Goal: Transaction & Acquisition: Purchase product/service

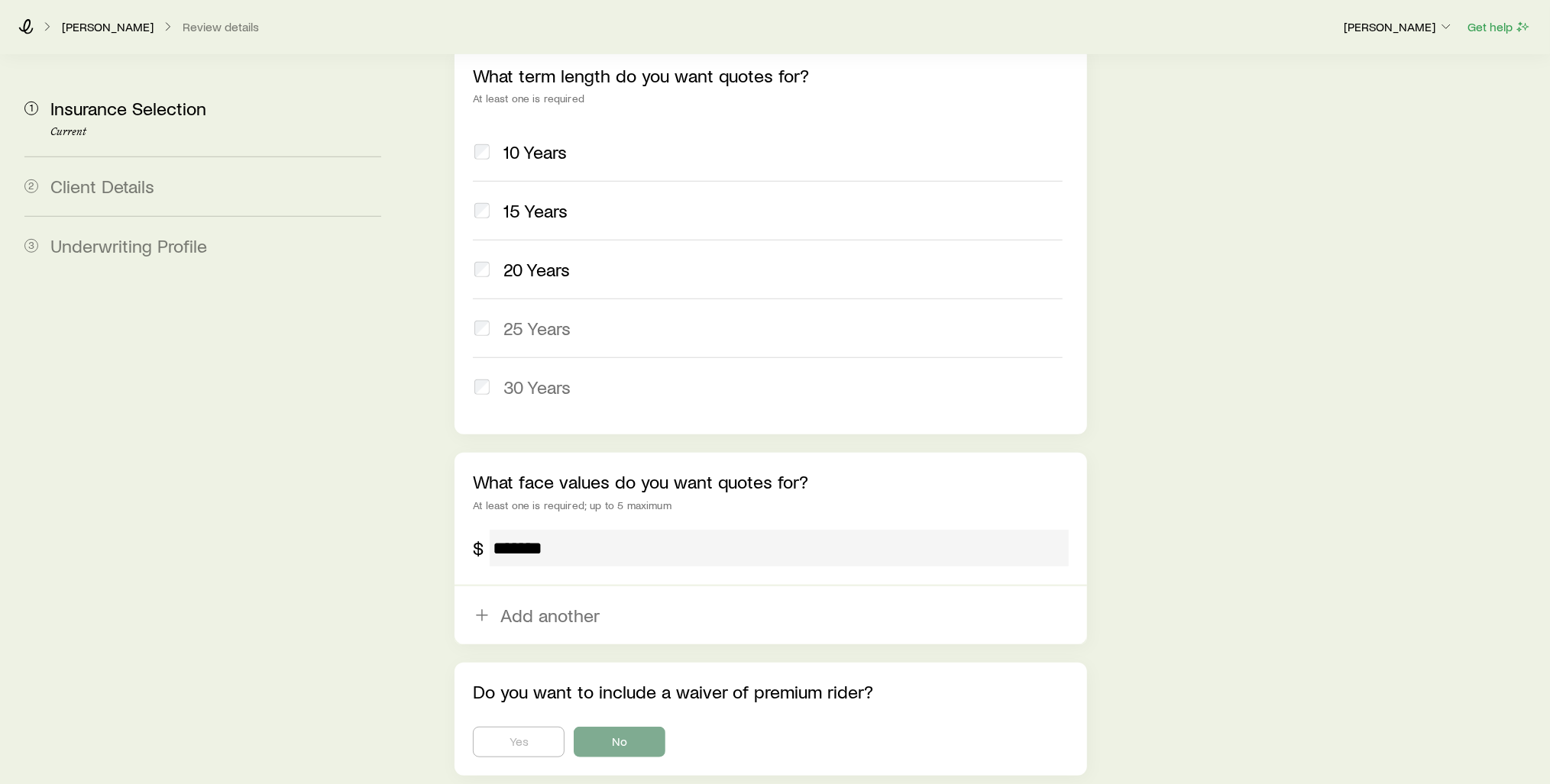
scroll to position [767, 0]
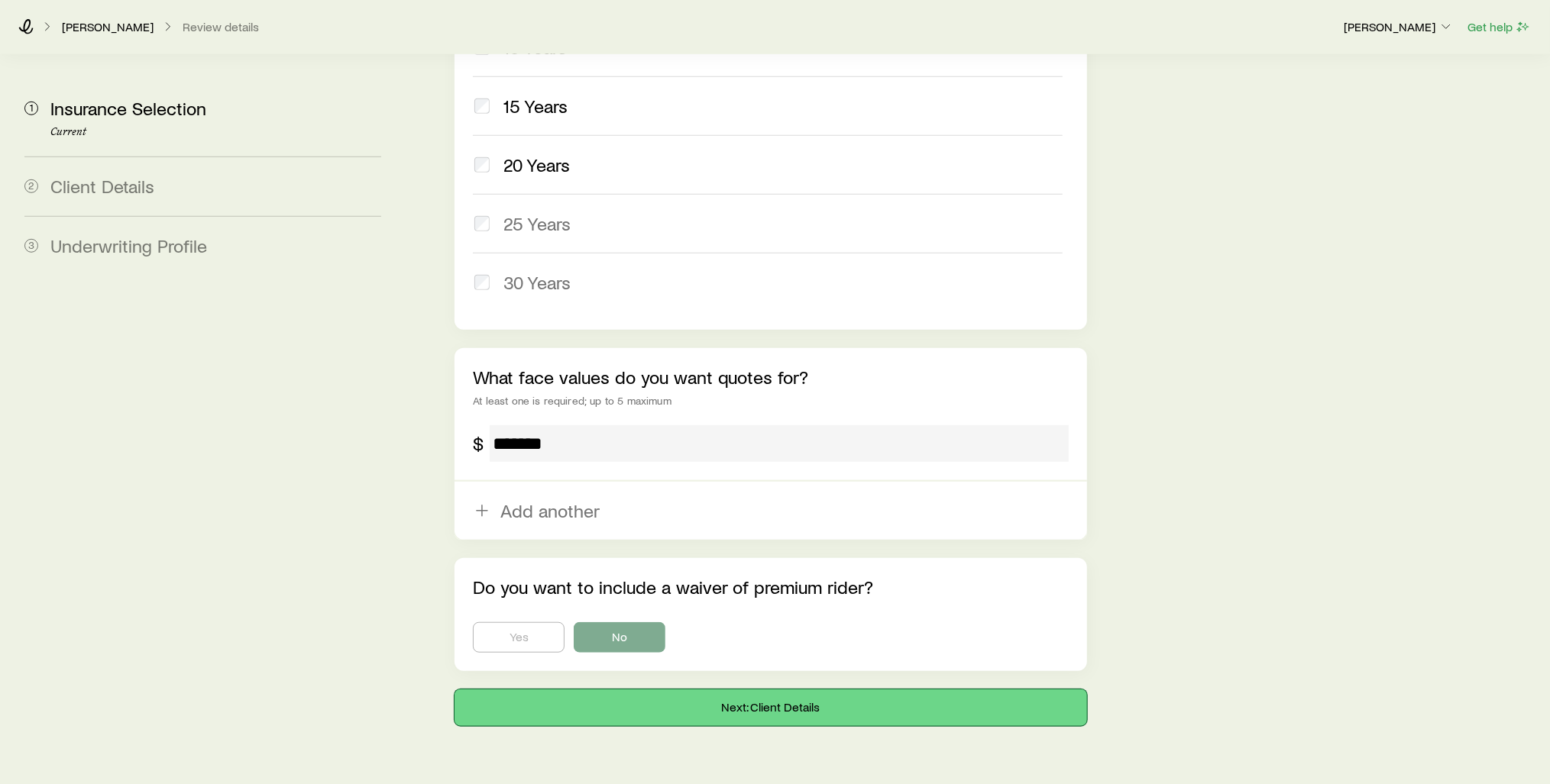
click at [752, 689] on button "Next: Client Details" at bounding box center [770, 708] width 633 height 37
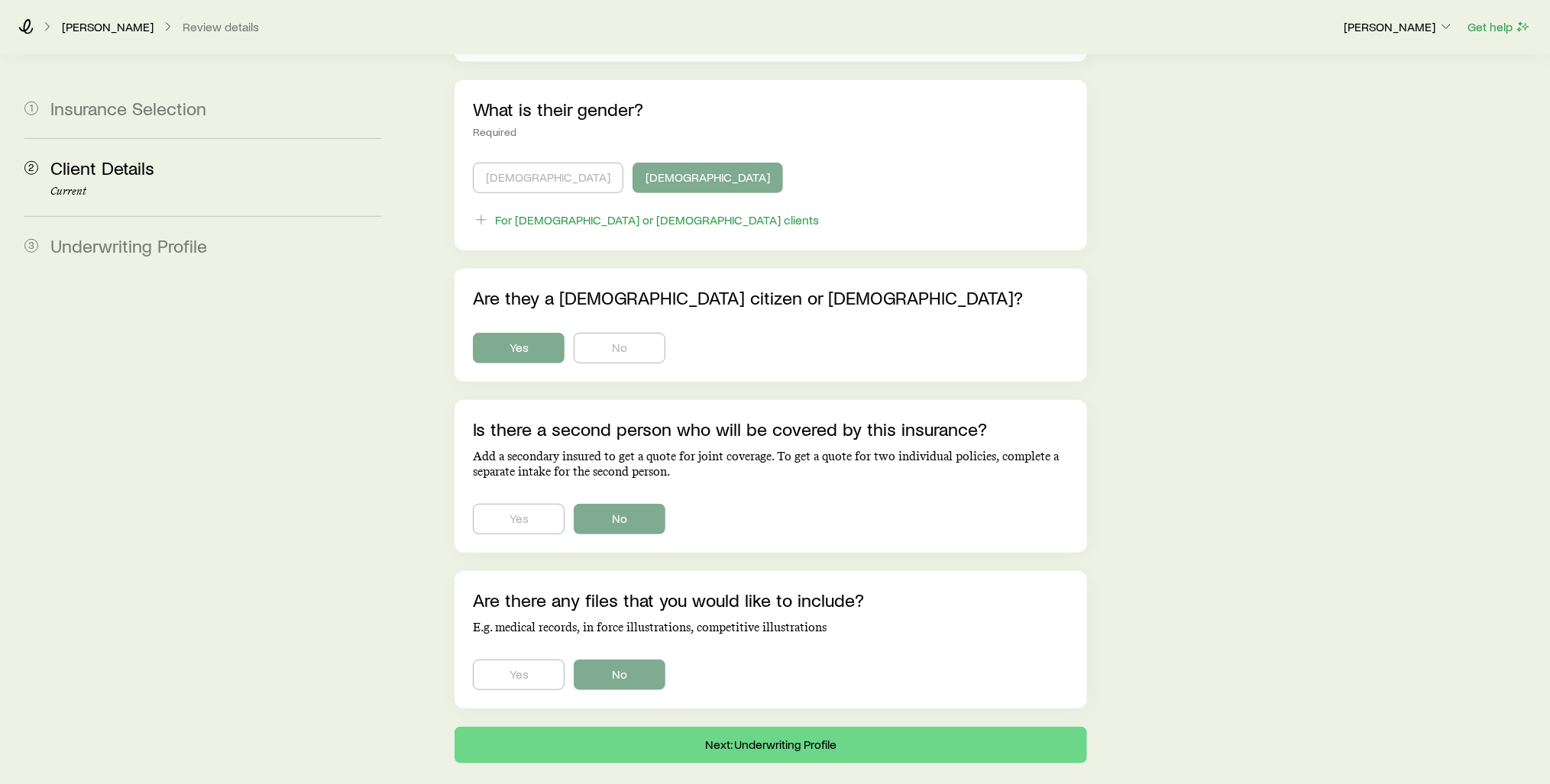
scroll to position [818, 0]
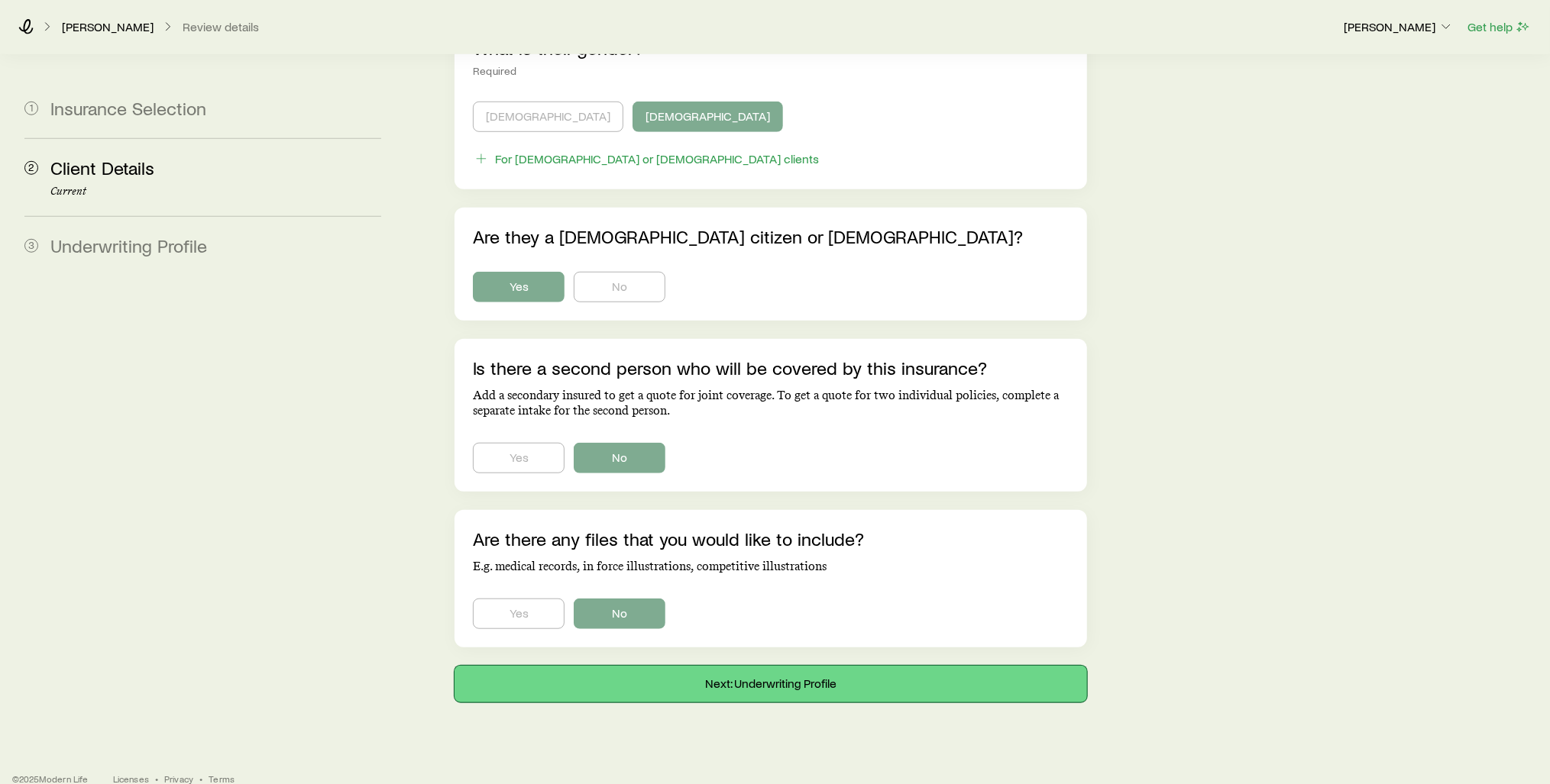
click at [734, 666] on button "Next: Underwriting Profile" at bounding box center [770, 685] width 633 height 37
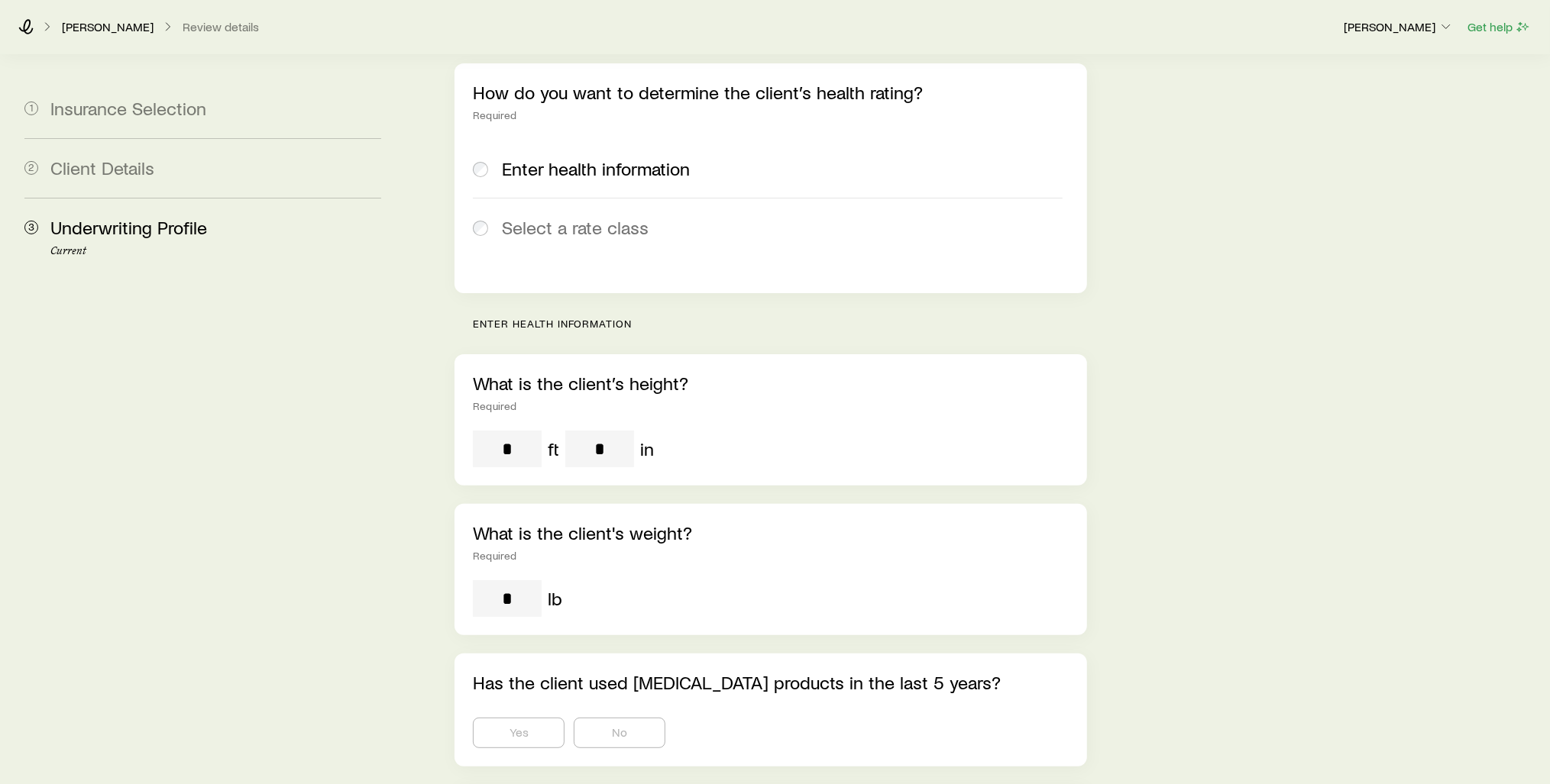
scroll to position [244, 0]
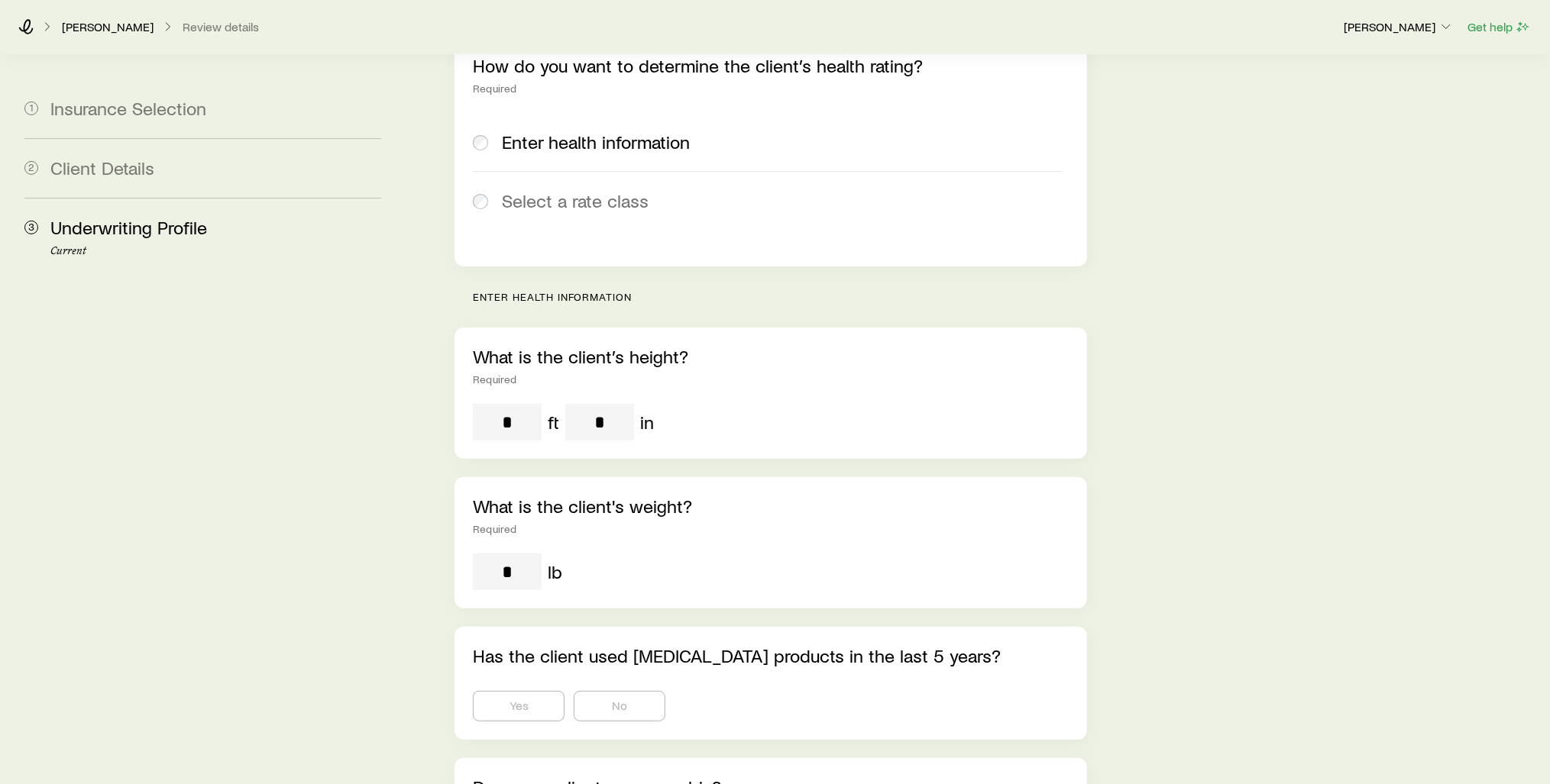
click at [517, 404] on input "tel" at bounding box center [507, 423] width 69 height 37
drag, startPoint x: 515, startPoint y: 379, endPoint x: 500, endPoint y: 380, distance: 15.0
click at [501, 404] on input "tel" at bounding box center [507, 423] width 69 height 37
drag, startPoint x: 501, startPoint y: 379, endPoint x: 522, endPoint y: 368, distance: 23.7
click at [502, 404] on input "tel" at bounding box center [507, 423] width 69 height 37
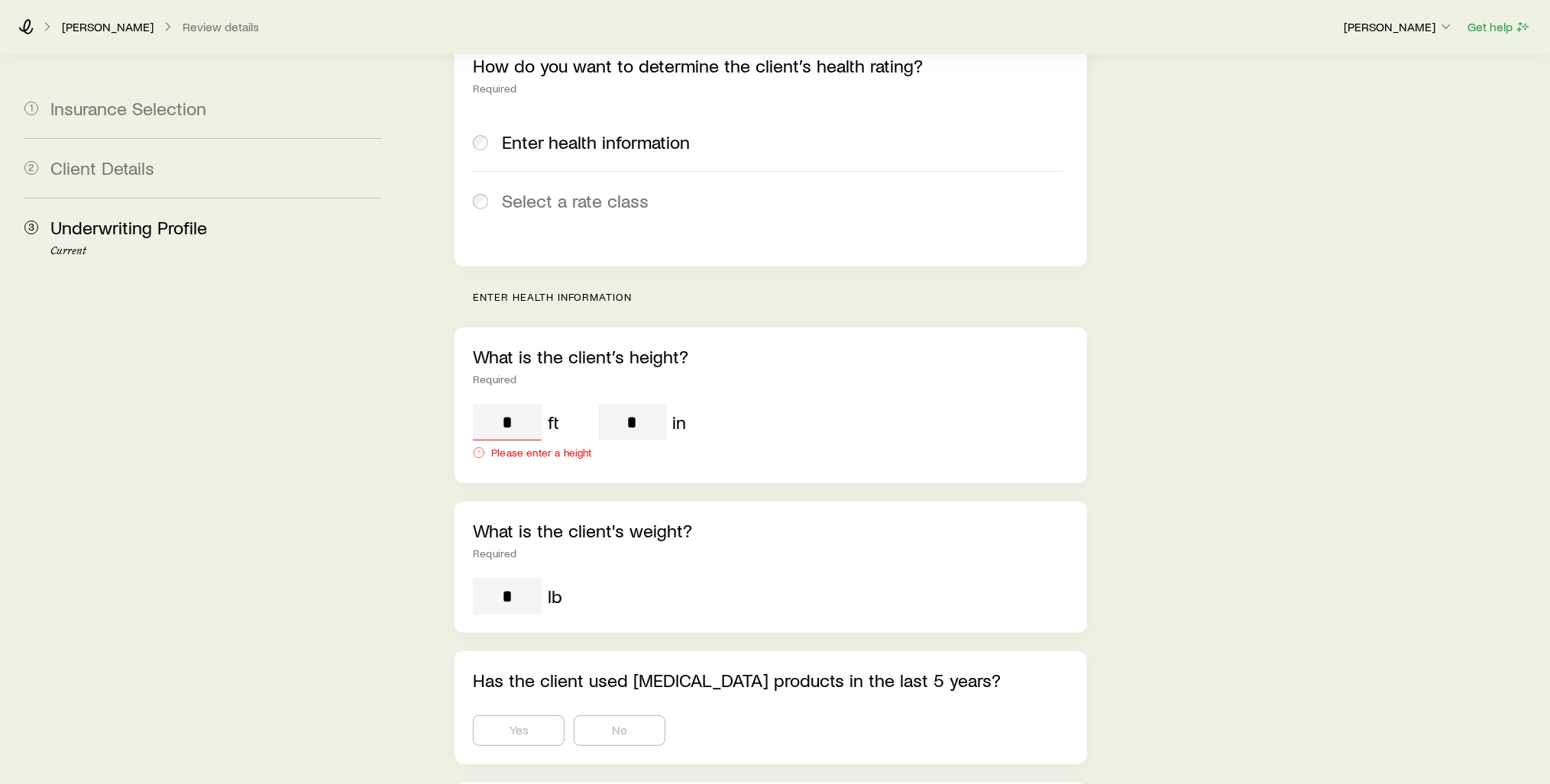
click at [518, 404] on input "tel" at bounding box center [507, 423] width 69 height 37
drag, startPoint x: 515, startPoint y: 387, endPoint x: 493, endPoint y: 389, distance: 22.1
click at [493, 404] on input "tel" at bounding box center [507, 423] width 69 height 37
click at [523, 190] on span "Select a rate class" at bounding box center [576, 200] width 147 height 21
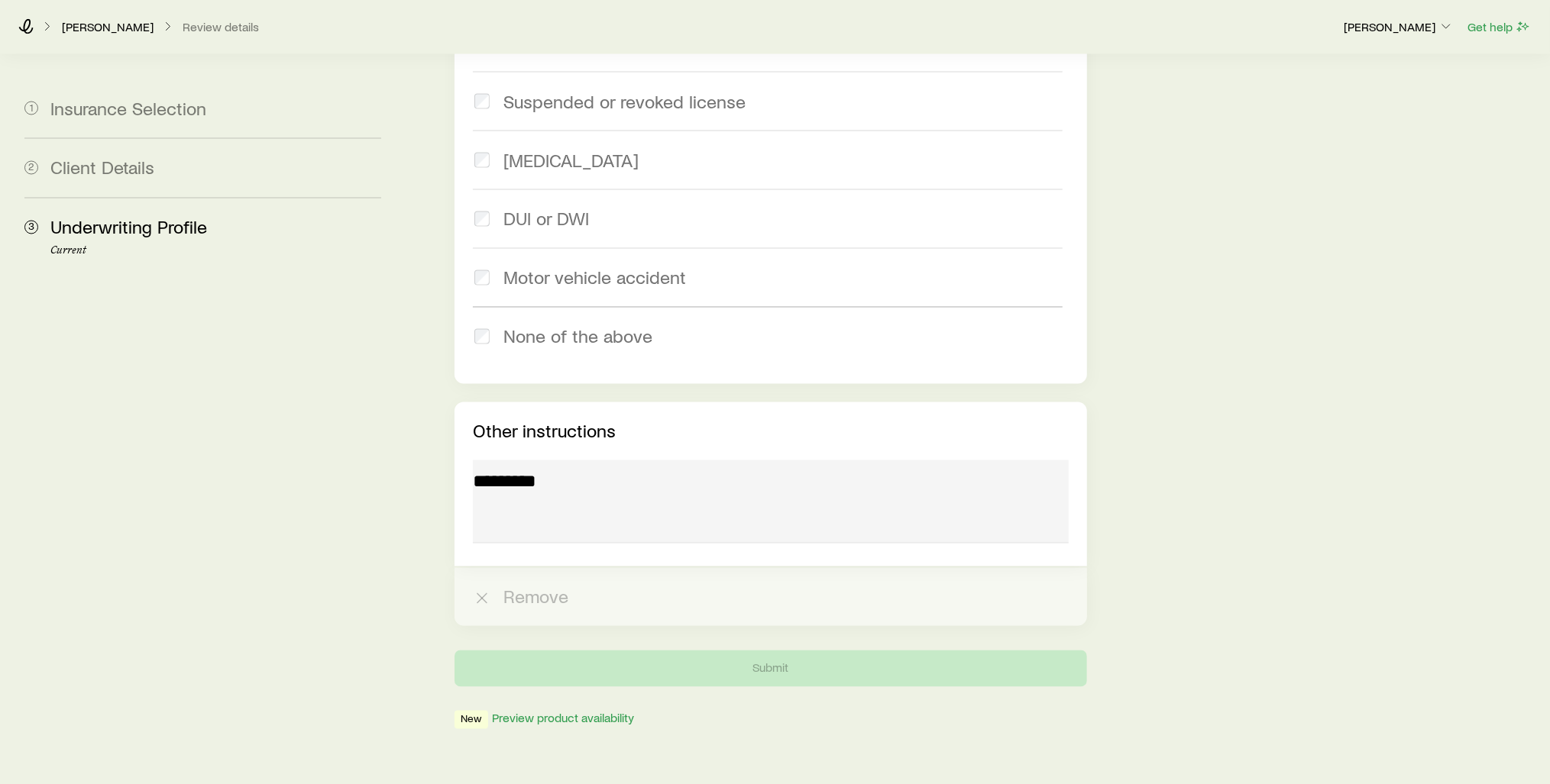
click at [520, 460] on div at bounding box center [770, 505] width 596 height 88
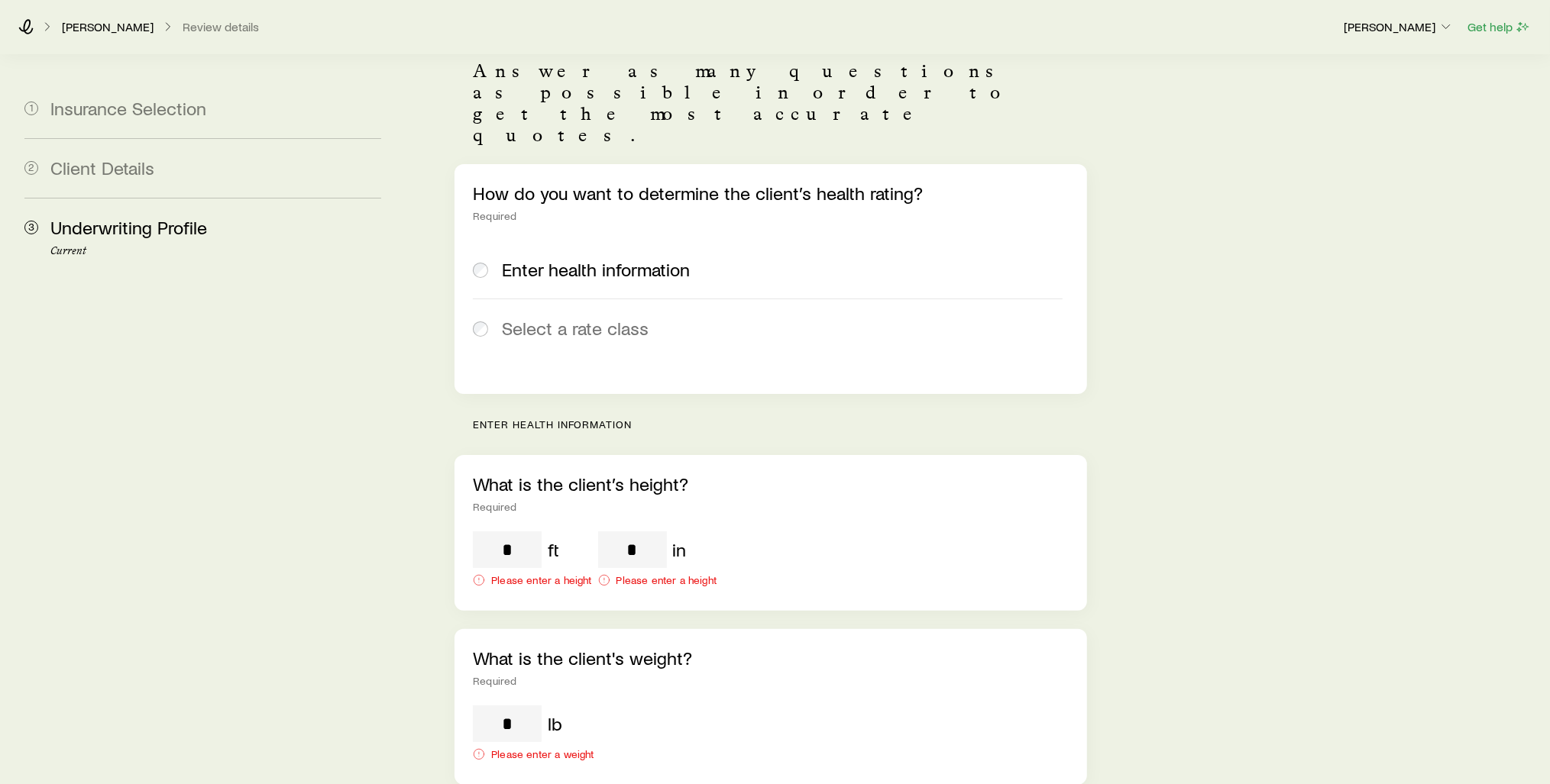
scroll to position [140, 0]
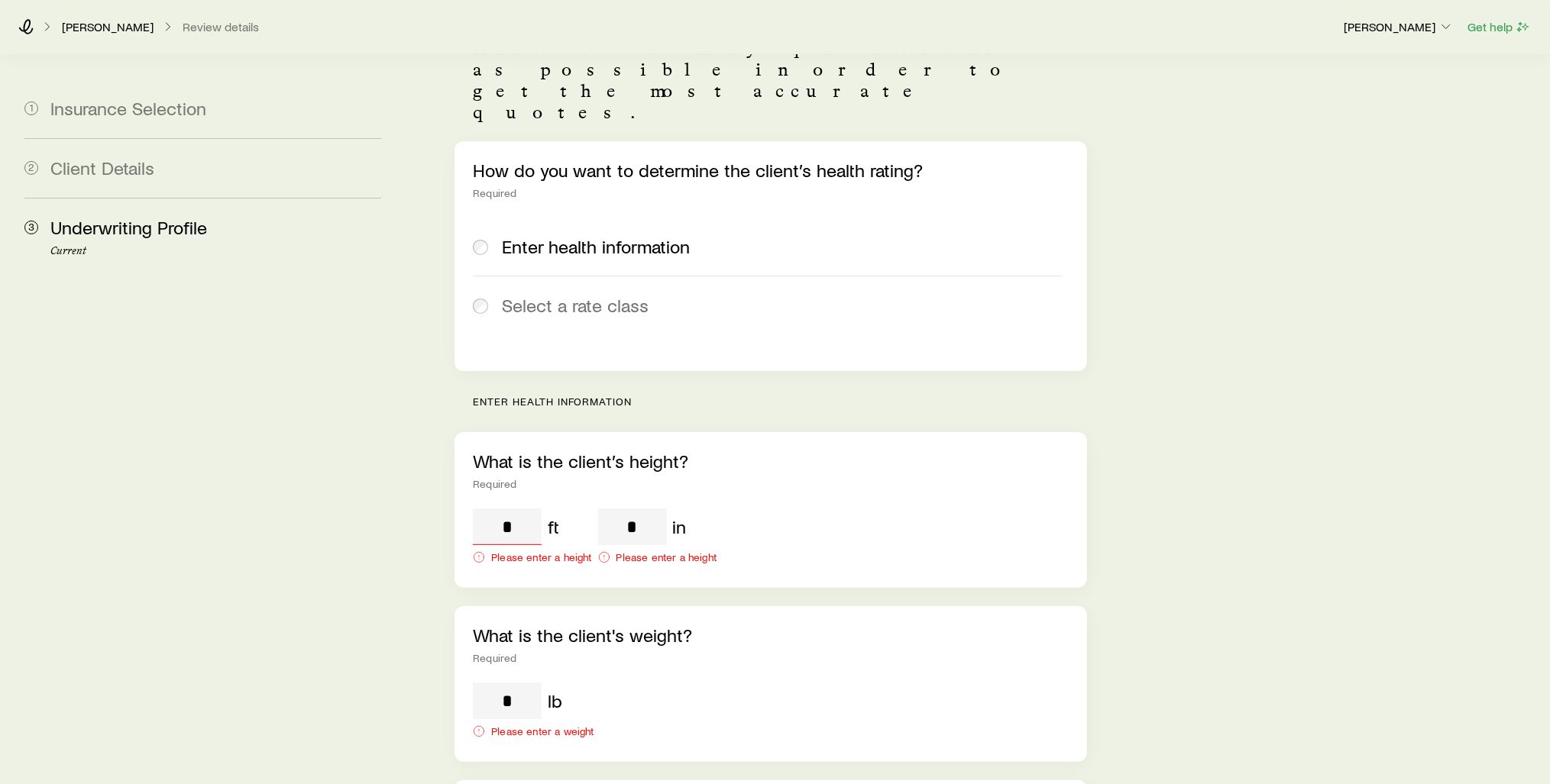
drag, startPoint x: 496, startPoint y: 487, endPoint x: 526, endPoint y: 489, distance: 30.1
click at [526, 508] on input "tel" at bounding box center [507, 527] width 69 height 37
click at [524, 508] on input "tel" at bounding box center [507, 527] width 69 height 37
drag, startPoint x: 522, startPoint y: 489, endPoint x: 509, endPoint y: 492, distance: 13.3
click at [520, 508] on input "tel" at bounding box center [507, 527] width 69 height 37
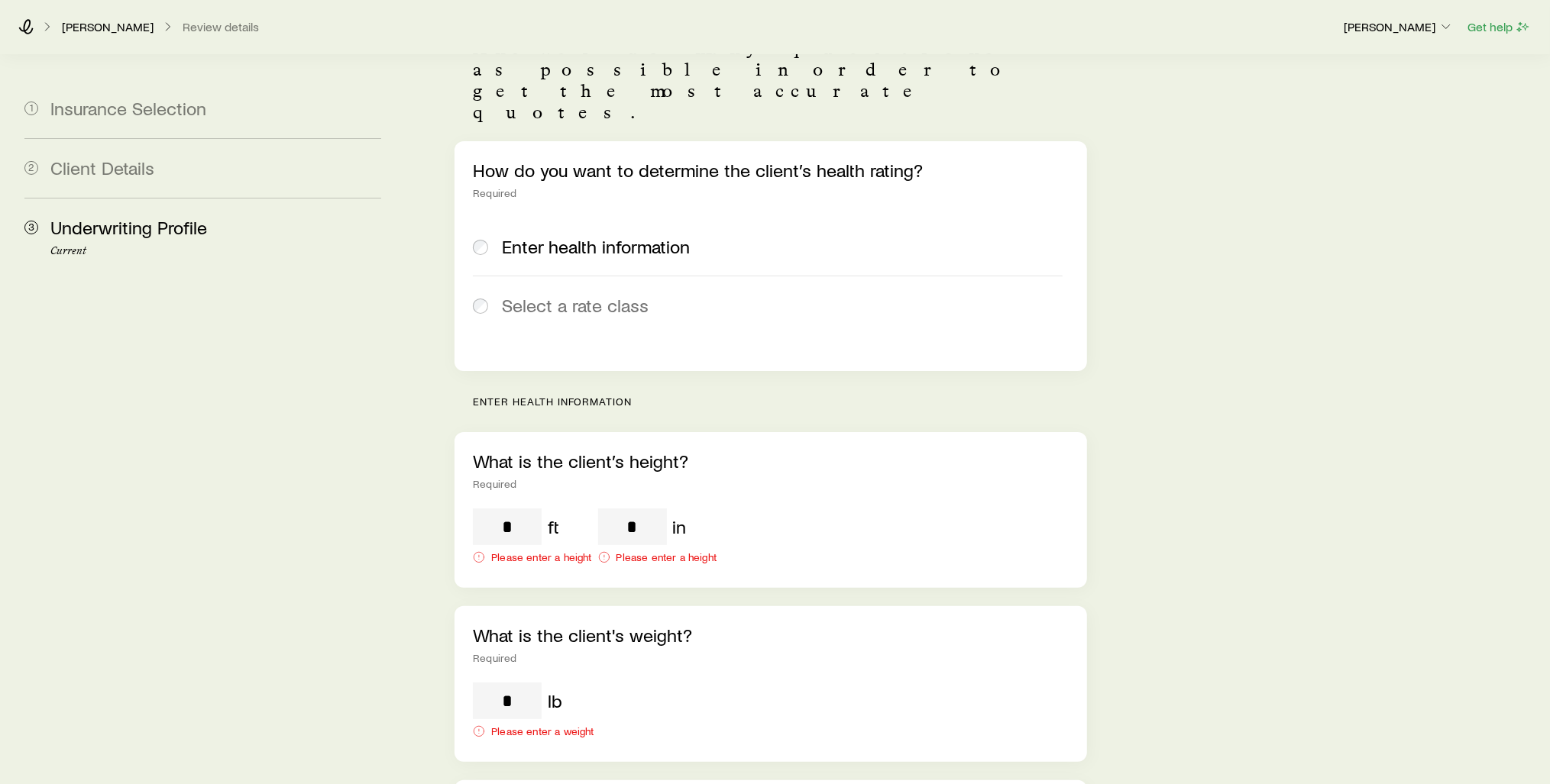
click at [489, 551] on div "Please enter a height" at bounding box center [531, 557] width 119 height 12
click at [483, 551] on icon at bounding box center [478, 557] width 12 height 12
click at [524, 508] on input "tel" at bounding box center [507, 527] width 69 height 37
click at [504, 508] on input "tel" at bounding box center [507, 527] width 69 height 37
click at [499, 508] on input "tel" at bounding box center [507, 527] width 69 height 37
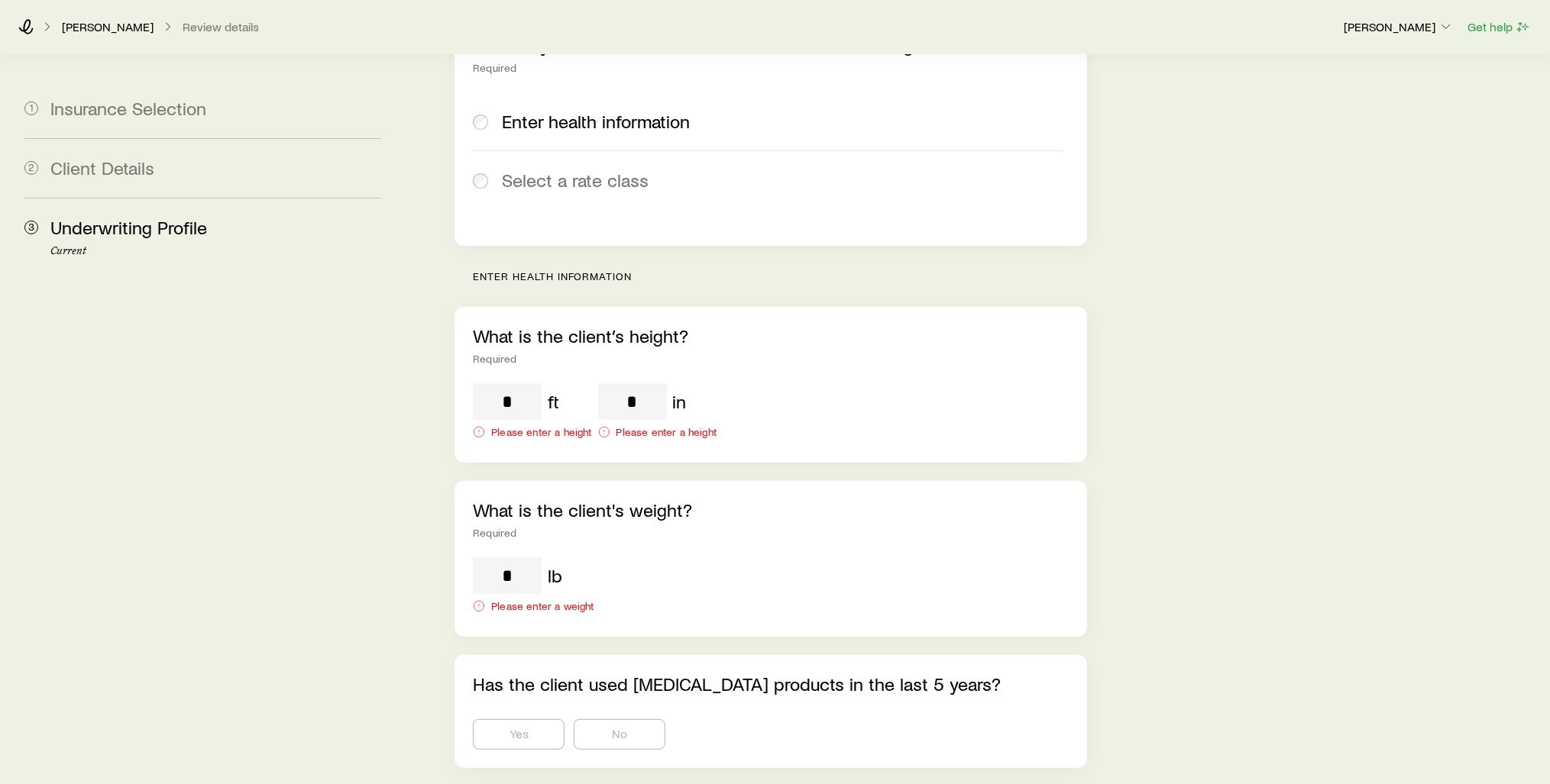
scroll to position [0, 0]
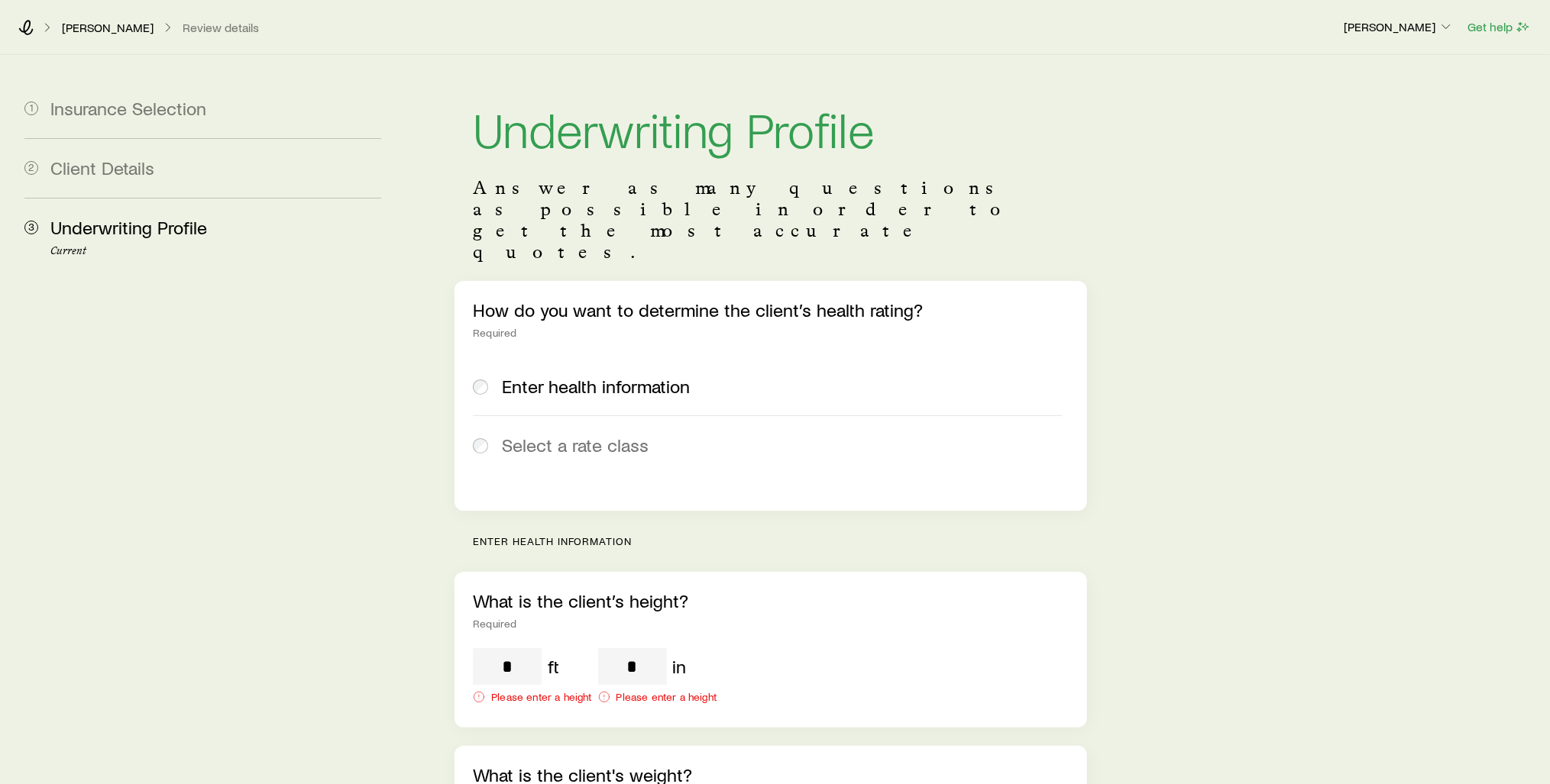
click at [1055, 117] on h1 "Underwriting Profile" at bounding box center [770, 128] width 596 height 49
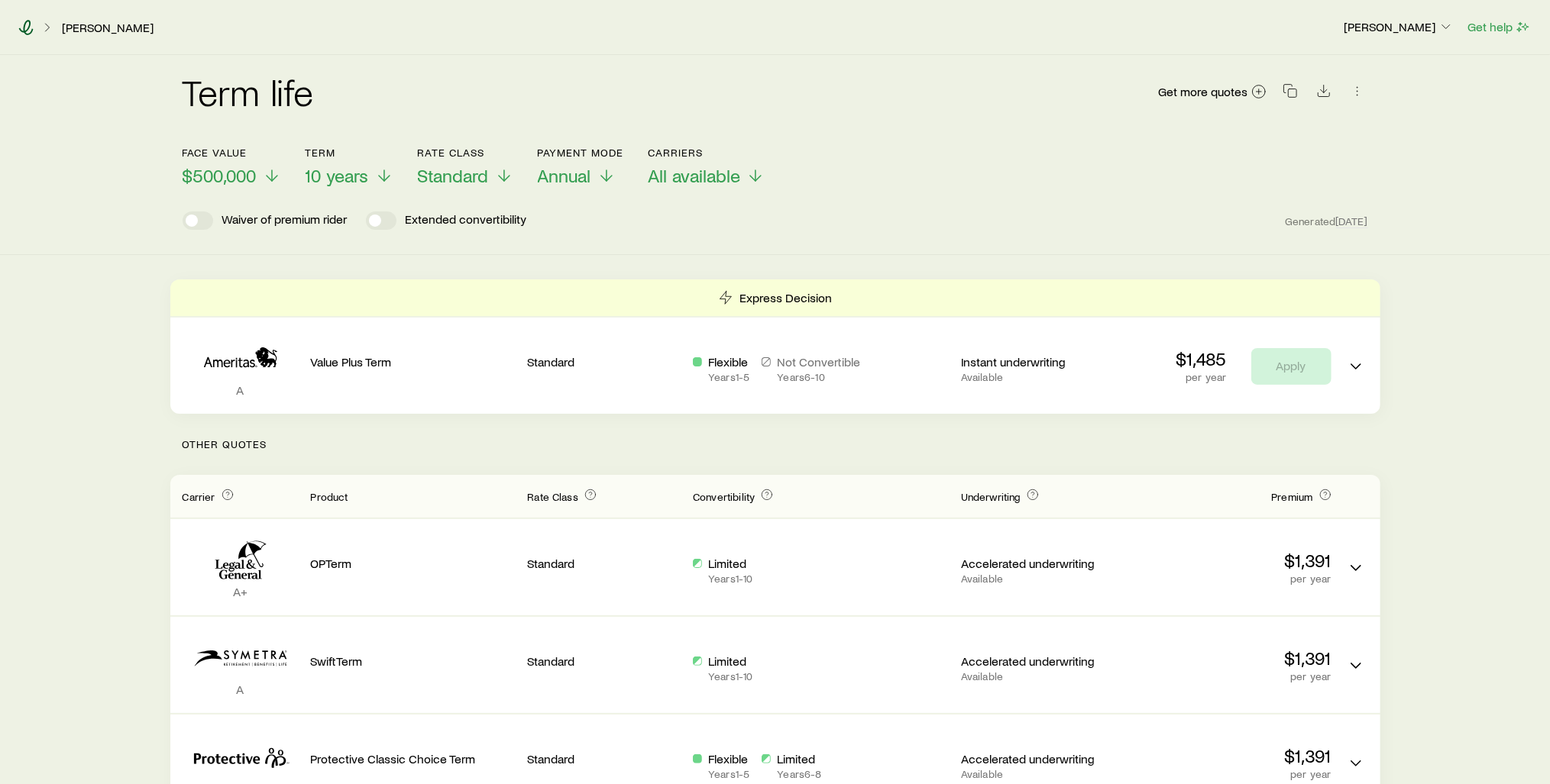
click at [24, 29] on icon at bounding box center [27, 28] width 15 height 16
